Goal: Task Accomplishment & Management: Use online tool/utility

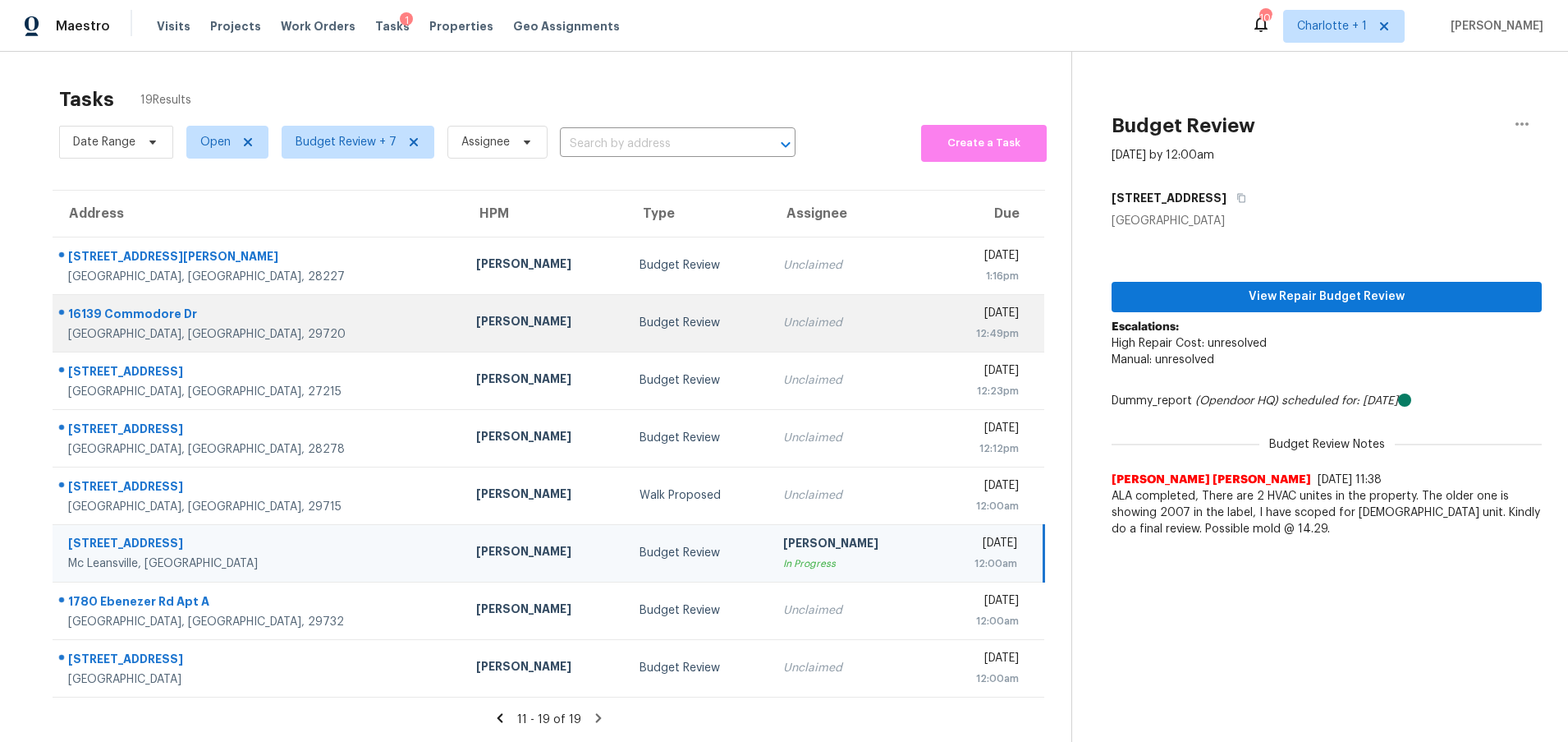
scroll to position [65, 0]
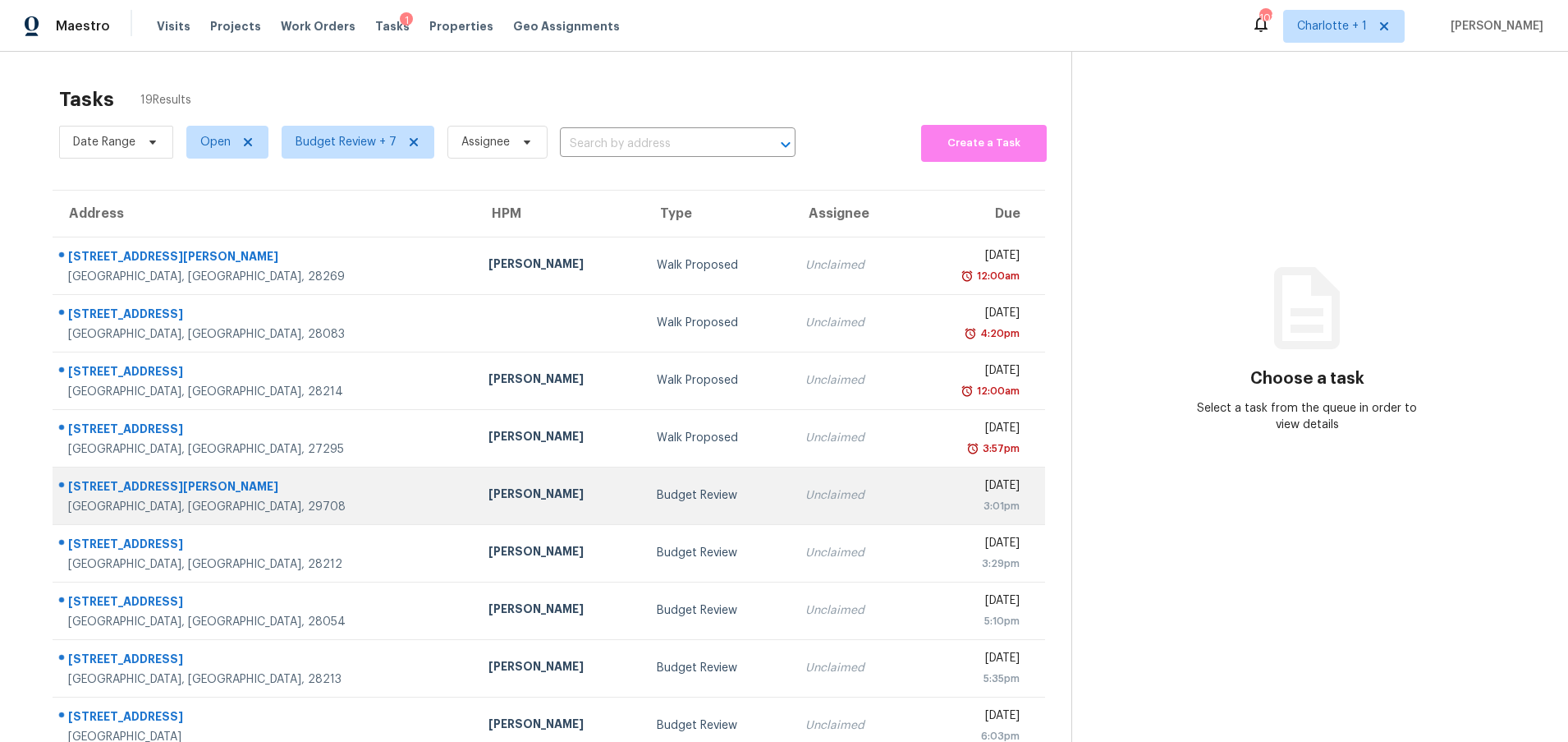
click at [289, 492] on div "[STREET_ADDRESS][PERSON_NAME]" at bounding box center [265, 488] width 394 height 21
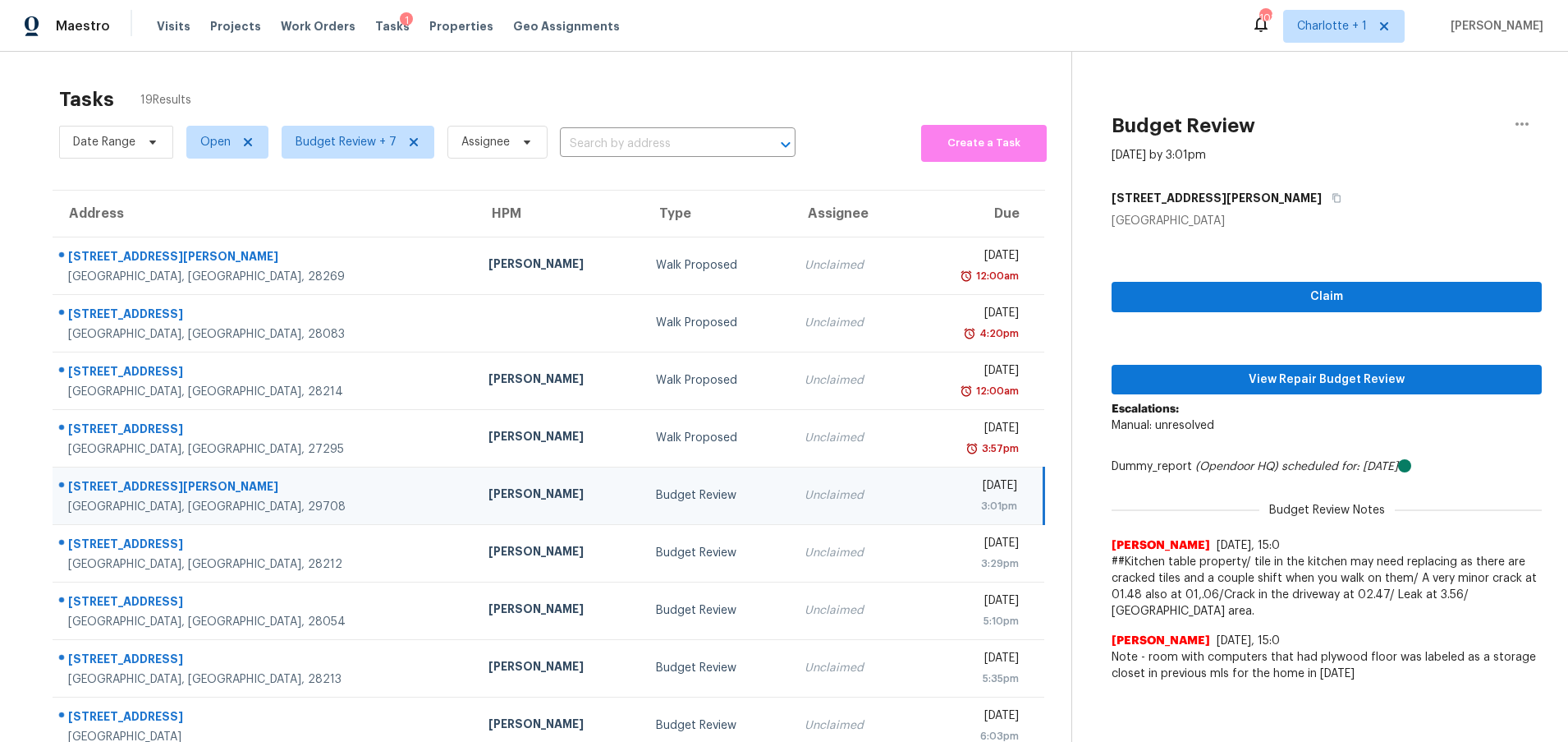
scroll to position [126, 0]
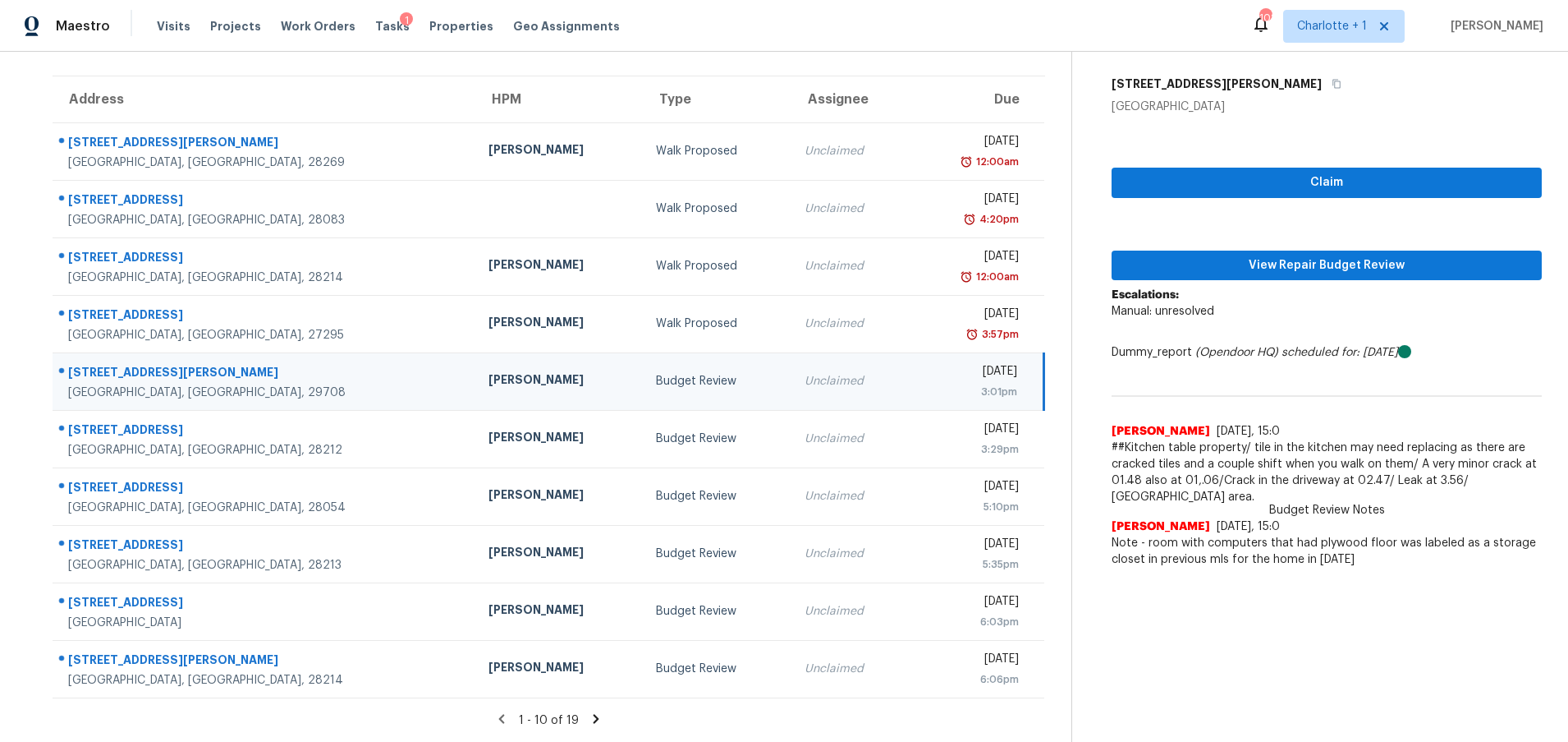
click at [588, 712] on icon at bounding box center [595, 719] width 15 height 15
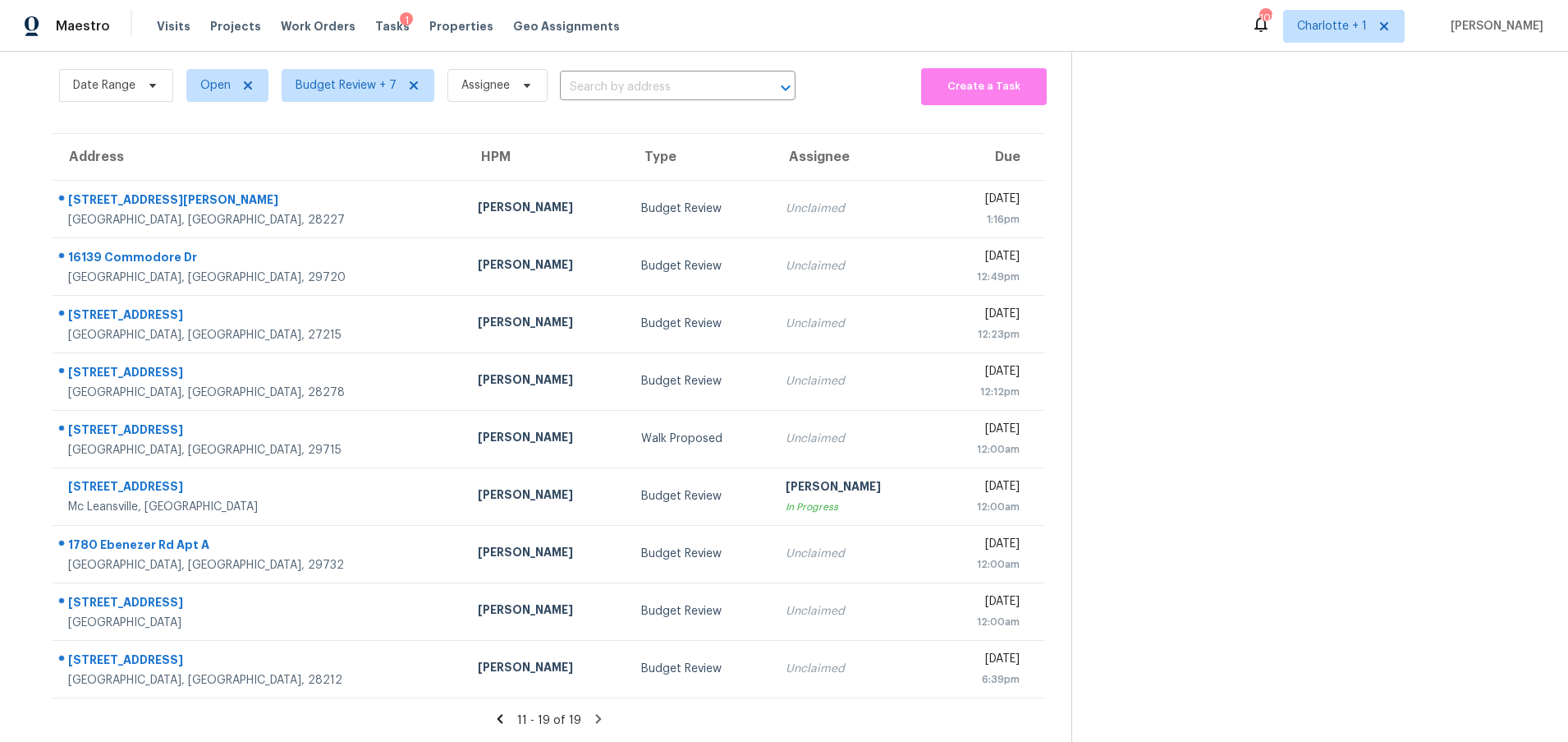
scroll to position [68, 0]
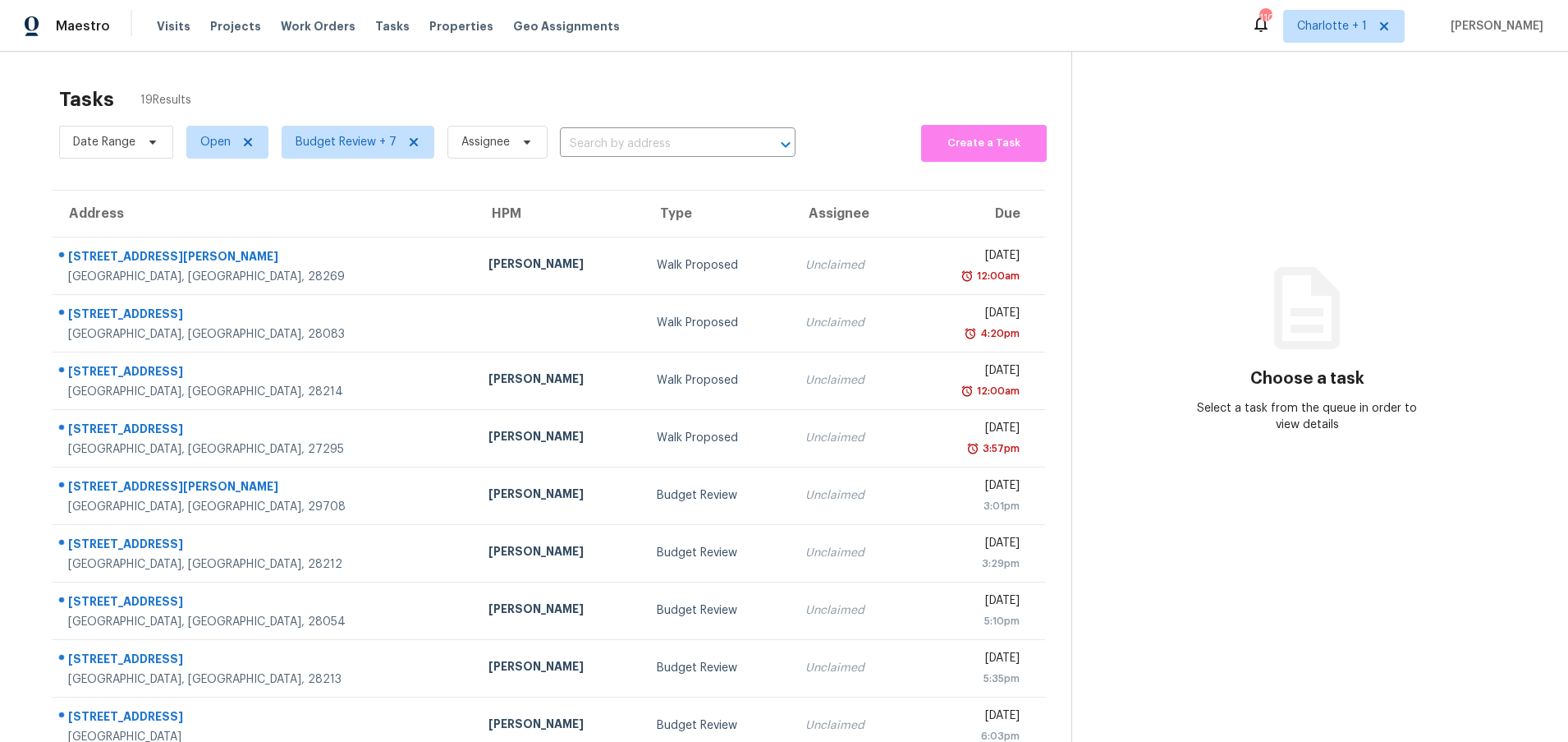
click at [856, 54] on div "Tasks 19 Results Date Range Open Budget Review + 7 Assignee ​ Create a Task Add…" at bounding box center [784, 454] width 1568 height 805
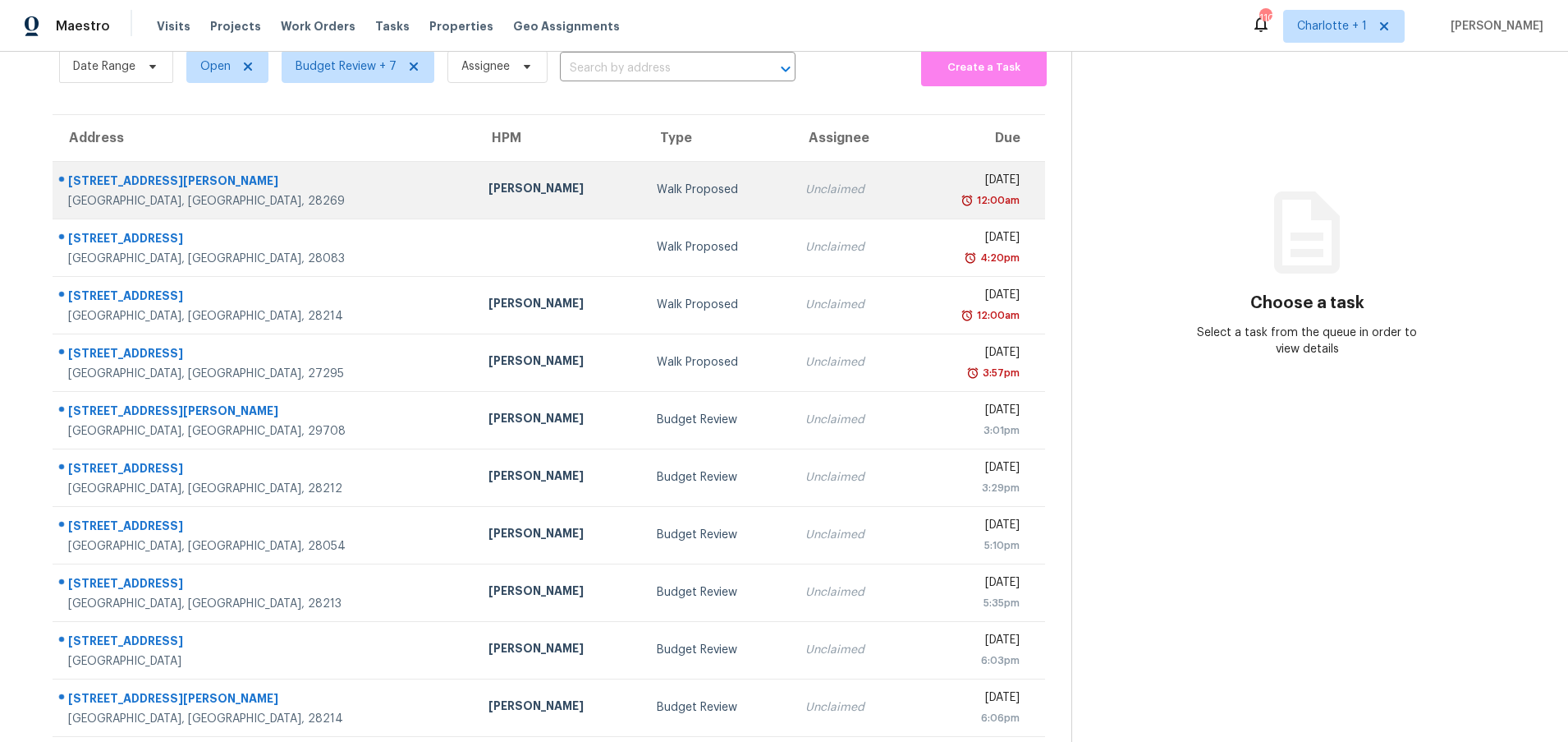
scroll to position [116, 0]
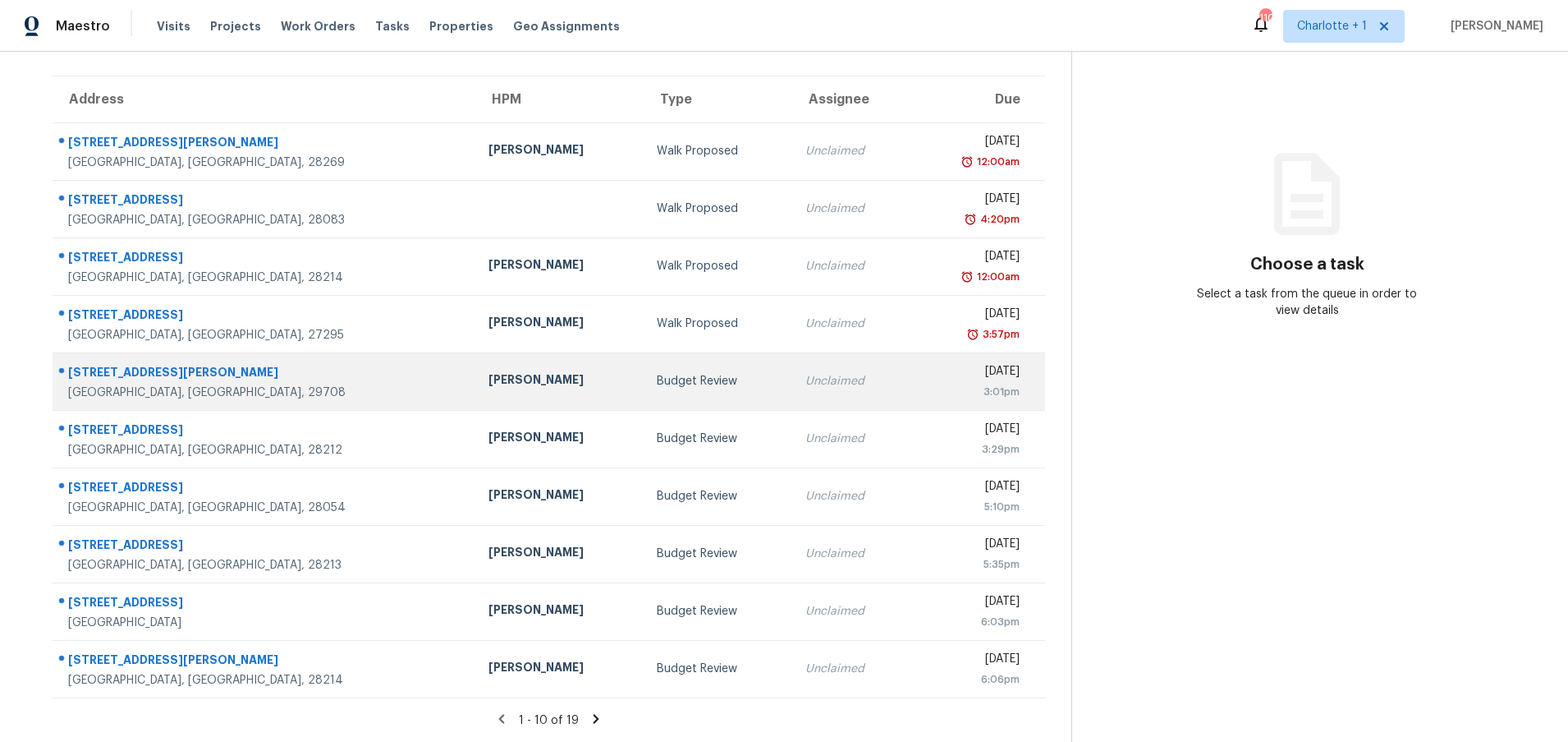
click at [226, 380] on div "[STREET_ADDRESS][PERSON_NAME]" at bounding box center [265, 373] width 394 height 21
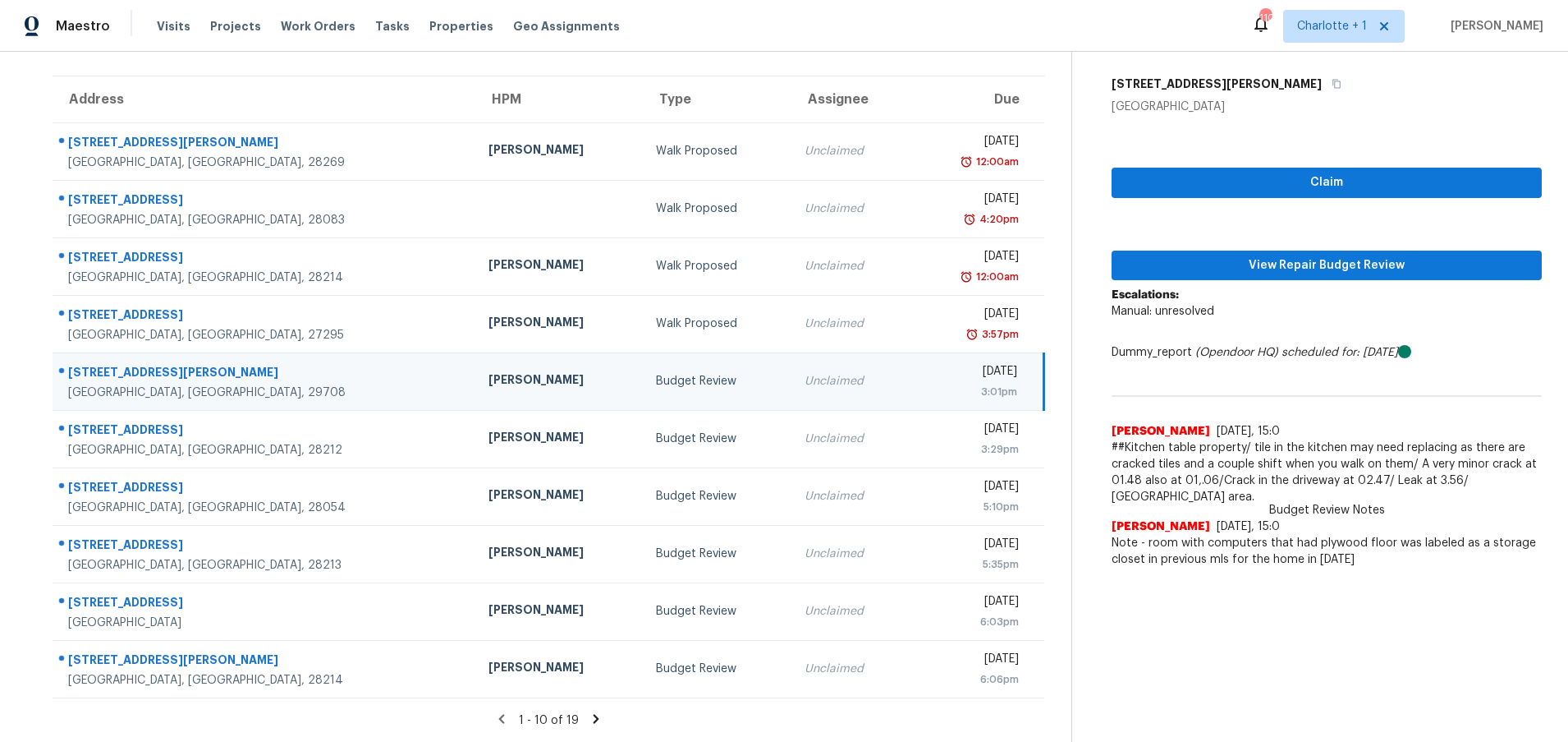
click at [488, 385] on div "Billy Towle" at bounding box center [559, 381] width 142 height 21
click at [1207, 270] on span "View Repair Budget Review" at bounding box center [1326, 265] width 403 height 21
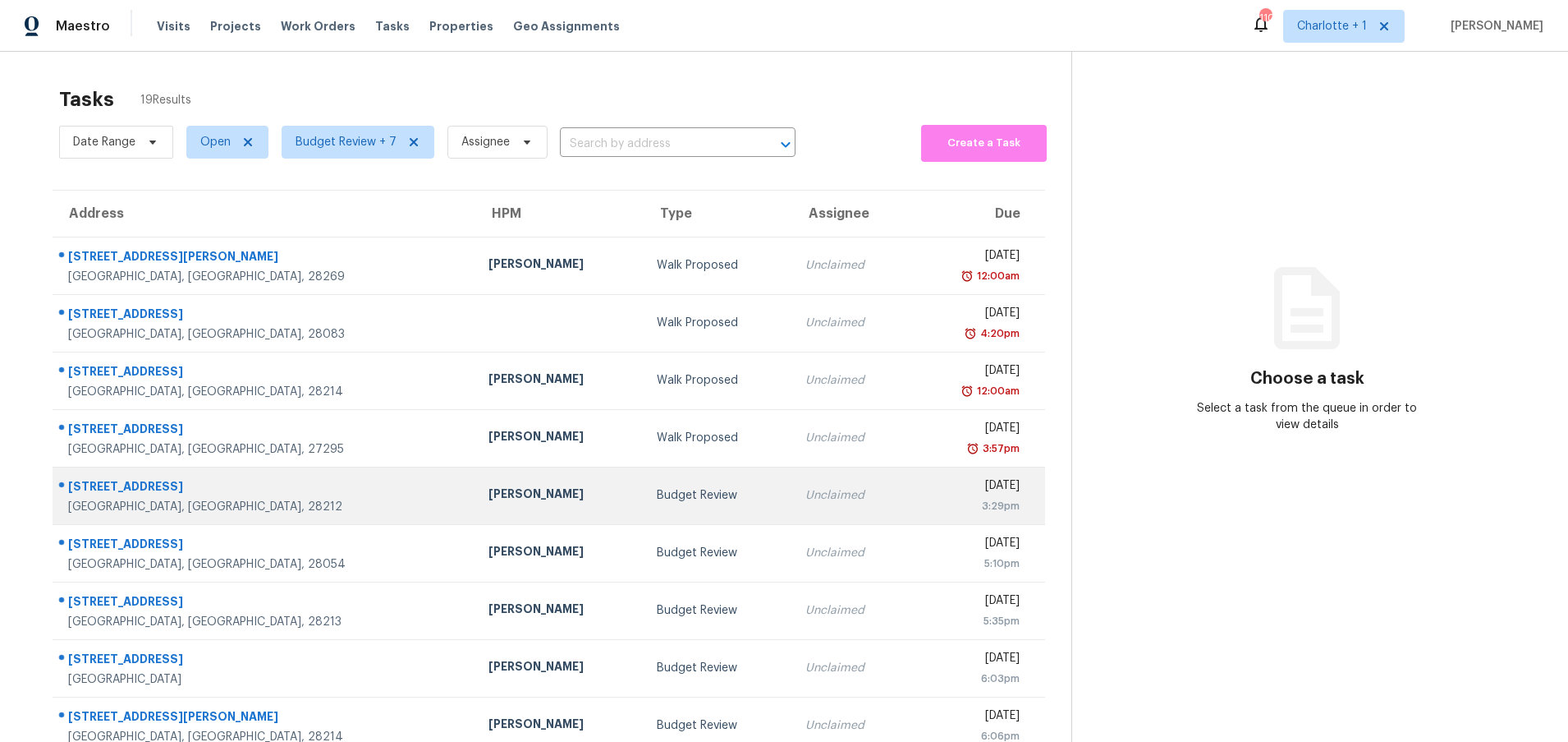
click at [488, 503] on div "[PERSON_NAME]" at bounding box center [559, 496] width 142 height 21
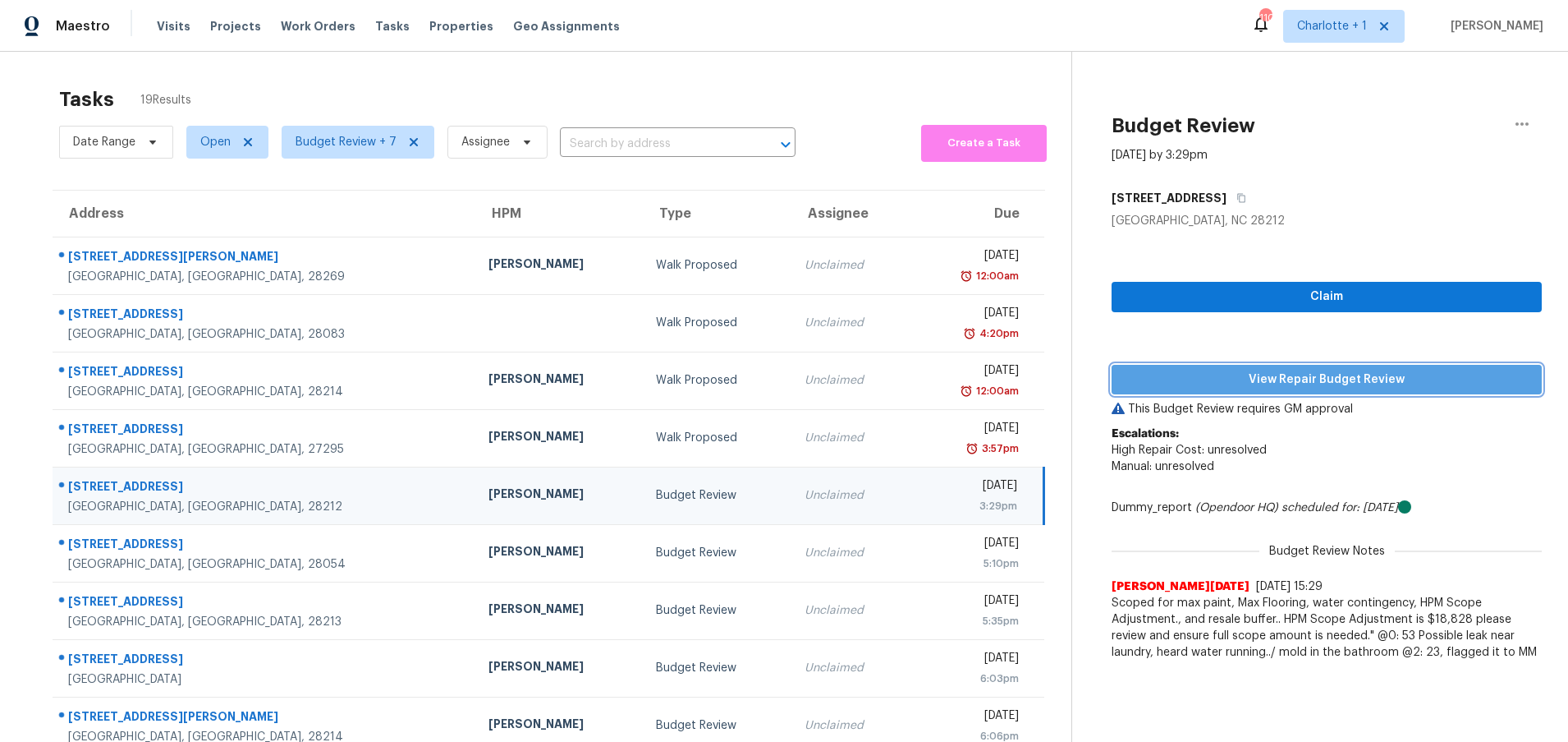
click at [1326, 388] on span "View Repair Budget Review" at bounding box center [1326, 379] width 403 height 21
